Goal: Find specific page/section: Find specific page/section

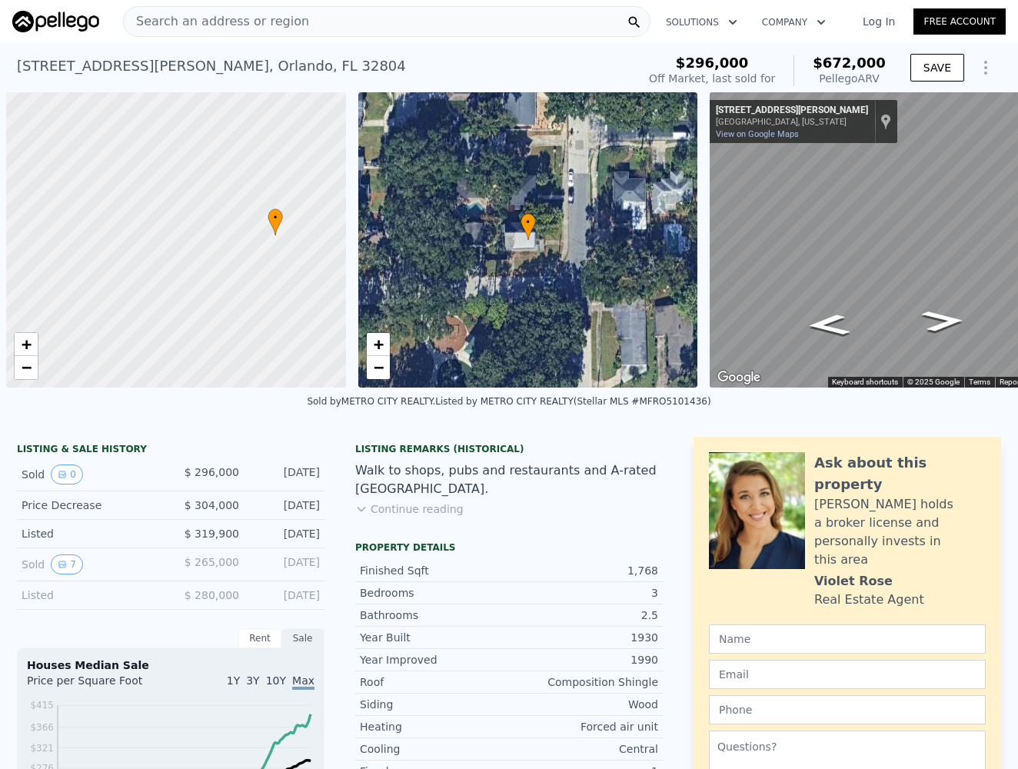
scroll to position [0, 6]
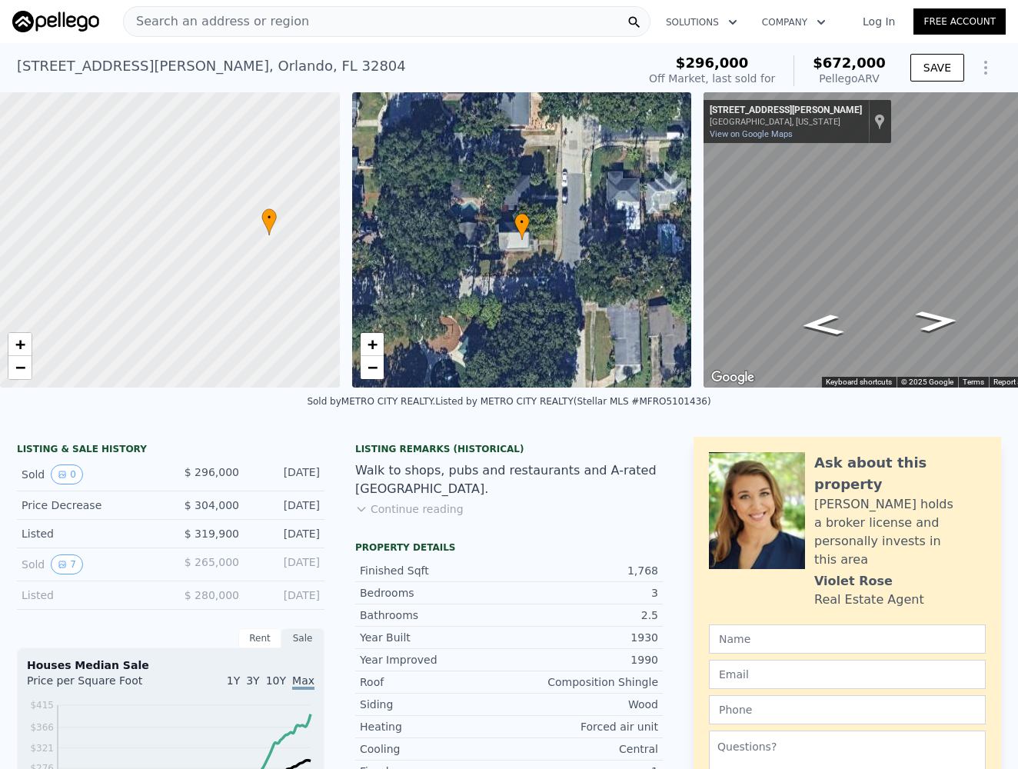
click at [198, 26] on span "Search an address or region" at bounding box center [216, 21] width 185 height 18
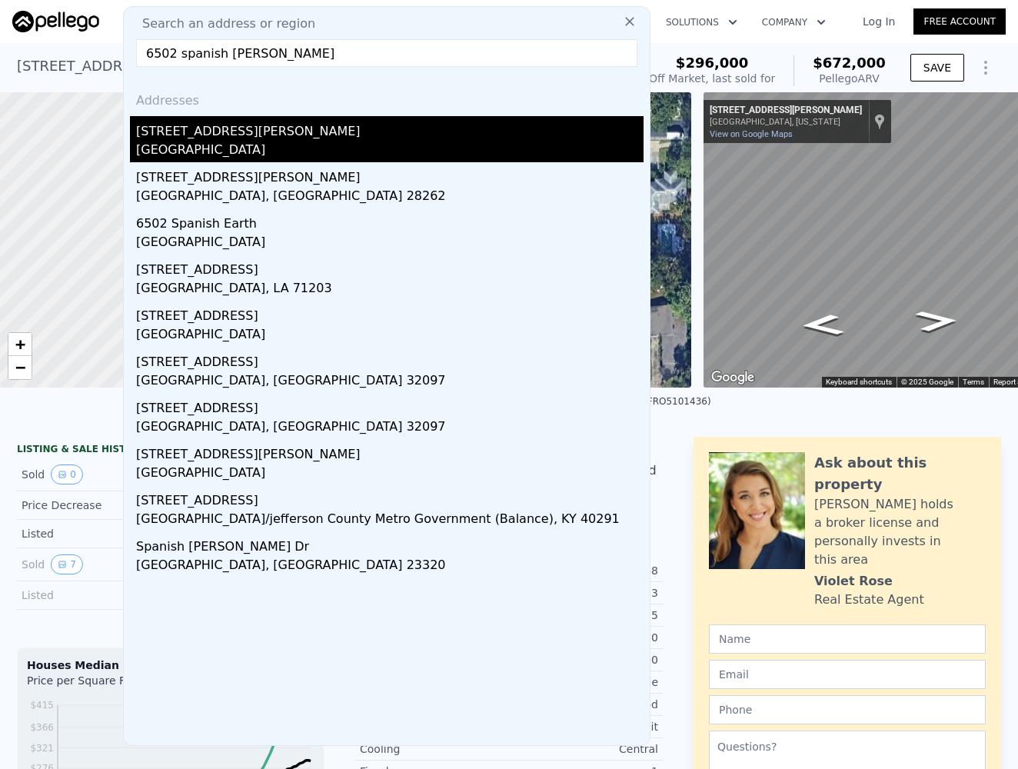
type input "6502 spanish [PERSON_NAME]"
click at [185, 146] on div "[GEOGRAPHIC_DATA]" at bounding box center [389, 152] width 507 height 22
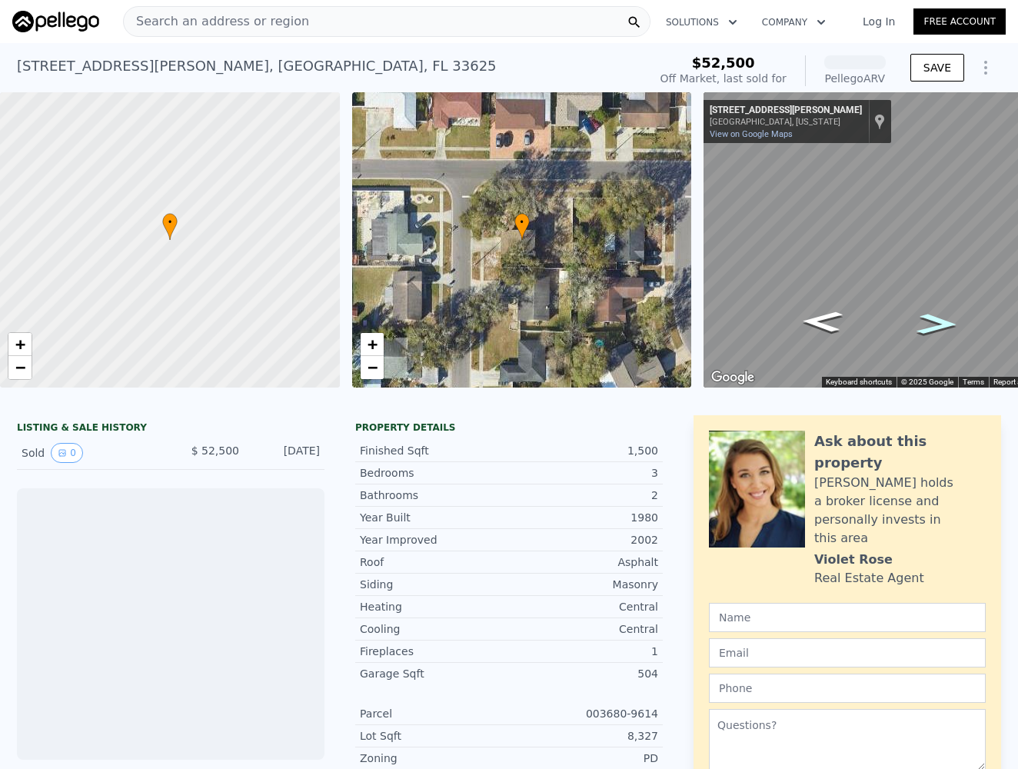
click at [937, 321] on icon "Go South, Spanish Moss Cir" at bounding box center [937, 324] width 75 height 31
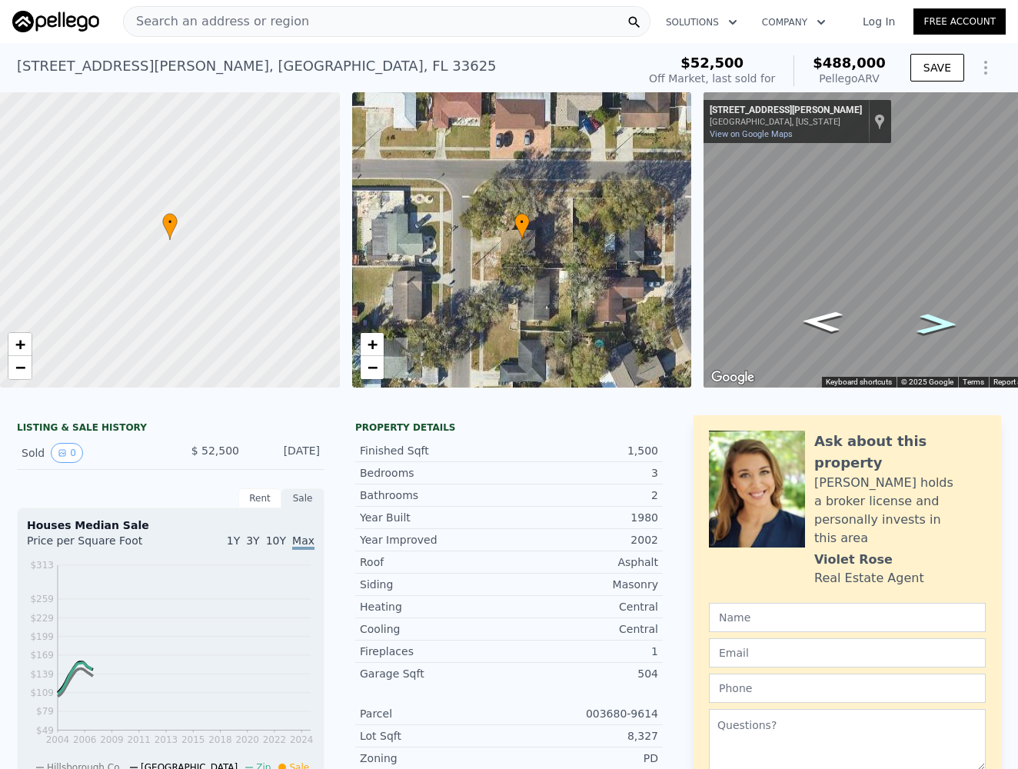
click at [937, 321] on icon "Go South, Spanish Moss Cir" at bounding box center [937, 324] width 75 height 31
click at [658, 266] on div "• + − • + − ← Move left → Move right ↑ Move up ↓ Move down + Zoom in - Zoom out…" at bounding box center [509, 239] width 1018 height 295
click at [871, 242] on div "Map" at bounding box center [880, 239] width 352 height 295
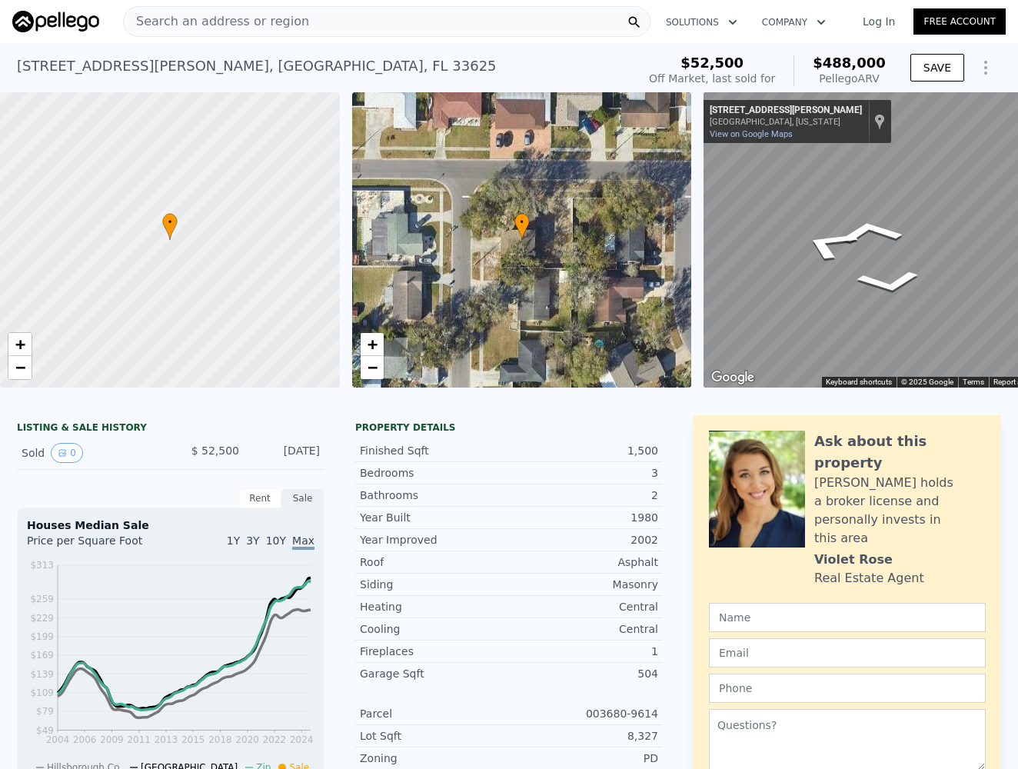
click at [970, 230] on div "Map" at bounding box center [880, 239] width 352 height 295
click at [875, 238] on icon "Go West, Spanish Moss Cir" at bounding box center [870, 231] width 102 height 37
click at [957, 221] on div "Map" at bounding box center [880, 239] width 352 height 295
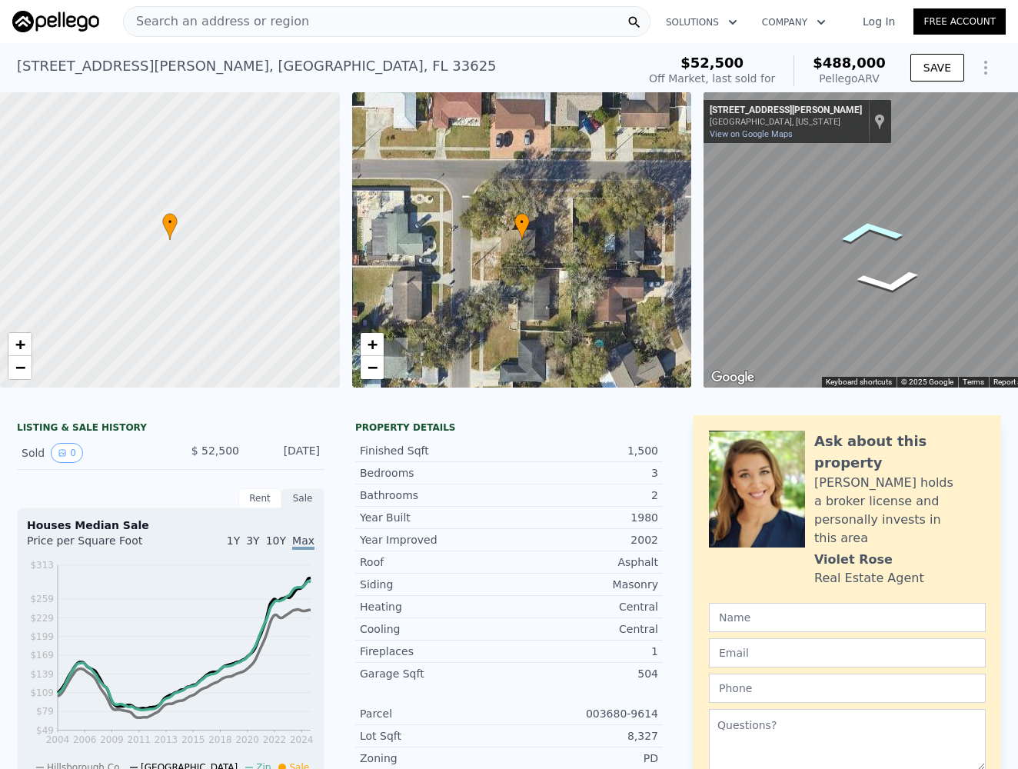
drag, startPoint x: 838, startPoint y: 235, endPoint x: 862, endPoint y: 226, distance: 25.3
click at [862, 226] on icon "Go West, Spanish Moss Cir" at bounding box center [871, 232] width 102 height 37
click at [862, 226] on icon "Go West, Spanish Moss Cir" at bounding box center [870, 231] width 102 height 37
drag, startPoint x: 859, startPoint y: 221, endPoint x: 542, endPoint y: 261, distance: 319.3
click at [542, 261] on div "• + − • + − ← Move left → Move right ↑ Move up ↓ Move down + Zoom in - Zoom out…" at bounding box center [509, 239] width 1018 height 295
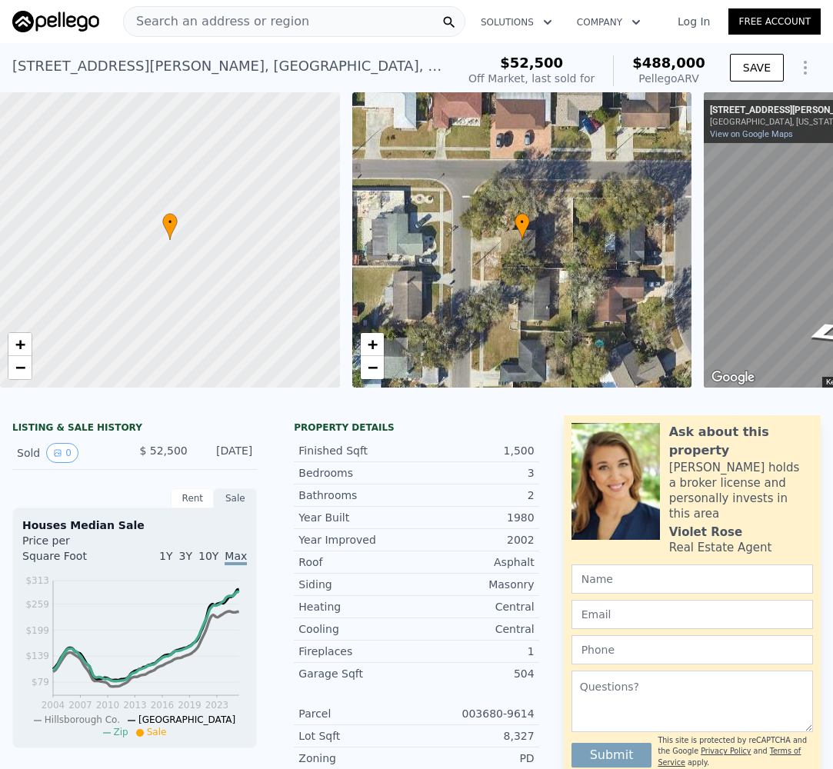
click at [663, 309] on div "• + − • + − ← Move left → Move right ↑ Move up ↓ Move down + Zoom in - Zoom out…" at bounding box center [416, 239] width 833 height 295
click at [638, 228] on div "• + − • + − ← Move left → Move right ↑ Move up ↓ Move down + Zoom in - Zoom out…" at bounding box center [416, 239] width 833 height 295
click at [829, 245] on div "Search an address or region Solutions Company Open main menu Log In Free Accoun…" at bounding box center [416, 384] width 833 height 769
click at [687, 240] on div "• + − • + − ← Move left → Move right ↑ Move up ↓ Move down + Zoom in - Zoom out…" at bounding box center [416, 239] width 833 height 295
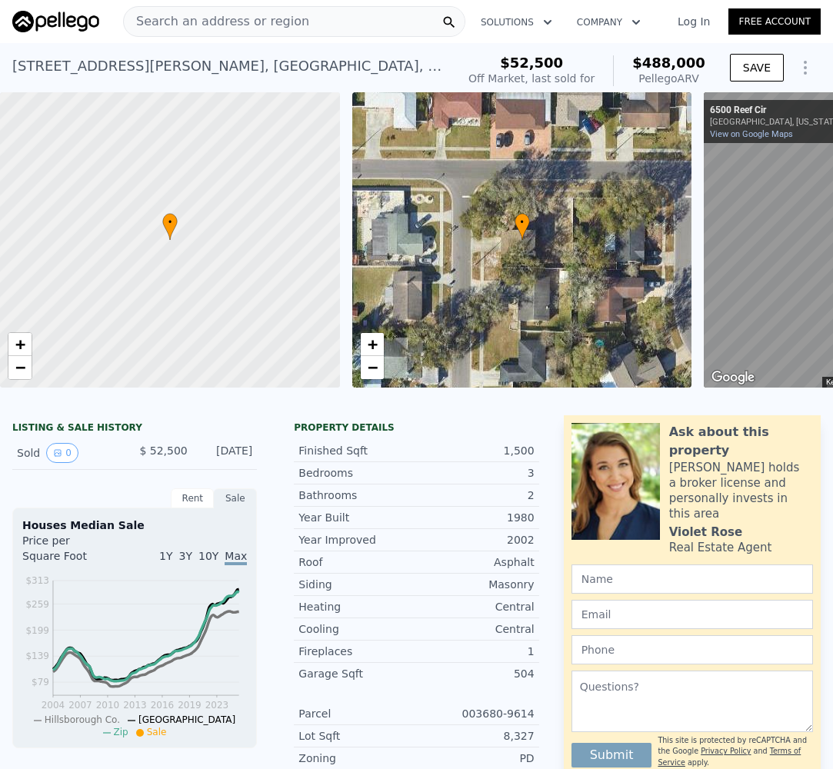
click at [689, 283] on div "• + − • + − ← Move left → Move right ↑ Move up ↓ Move down + Zoom in - Zoom out…" at bounding box center [416, 239] width 833 height 295
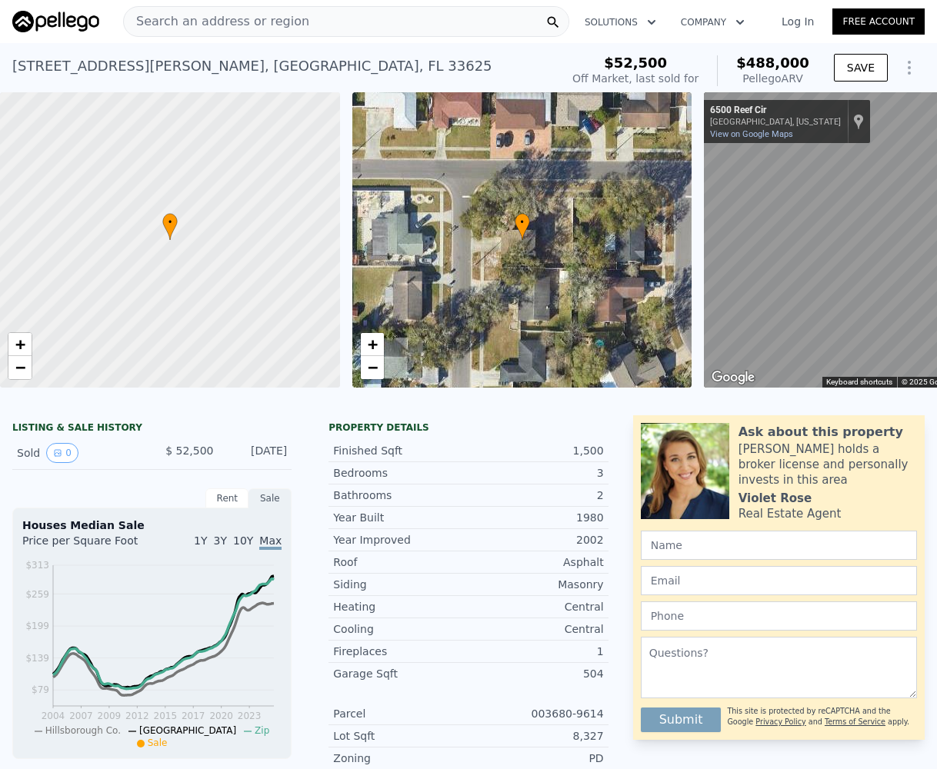
click at [359, 25] on div "Search an address or region" at bounding box center [346, 21] width 446 height 31
